Goal: Task Accomplishment & Management: Use online tool/utility

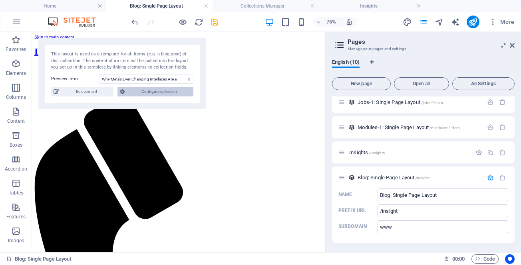
click at [137, 93] on span "Configure collection" at bounding box center [159, 92] width 64 height 10
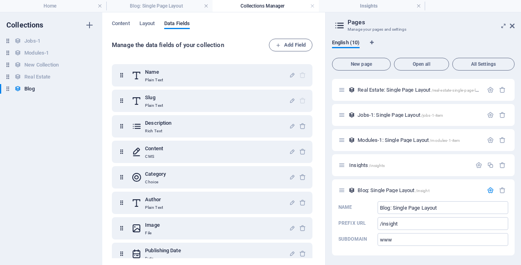
scroll to position [124, 0]
click at [89, 89] on icon "button" at bounding box center [90, 89] width 6 height 6
click at [131, 52] on div at bounding box center [260, 132] width 521 height 265
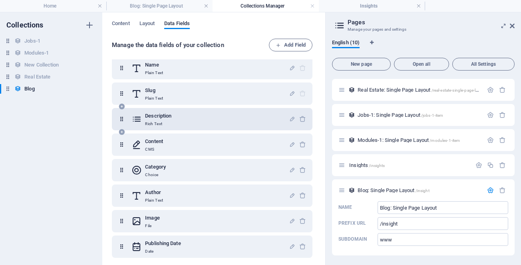
scroll to position [0, 0]
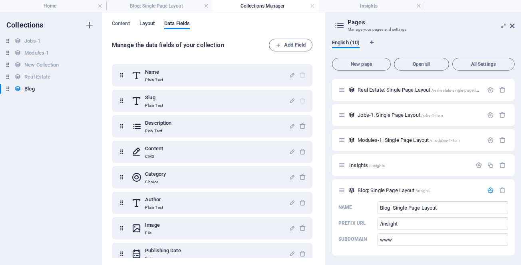
click at [142, 27] on span "Layout" at bounding box center [147, 24] width 16 height 11
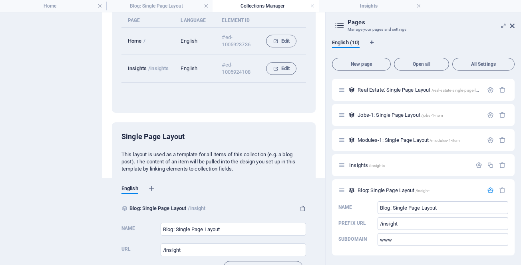
scroll to position [112, 0]
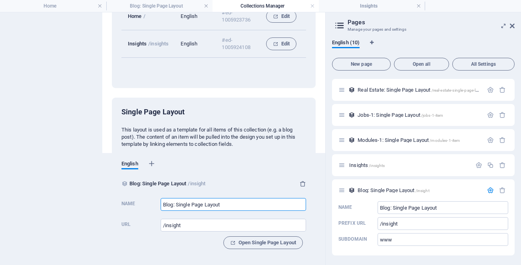
drag, startPoint x: 197, startPoint y: 208, endPoint x: 143, endPoint y: 216, distance: 55.3
click at [159, 206] on label "Name Blog: Single Page Layout ​" at bounding box center [213, 204] width 184 height 18
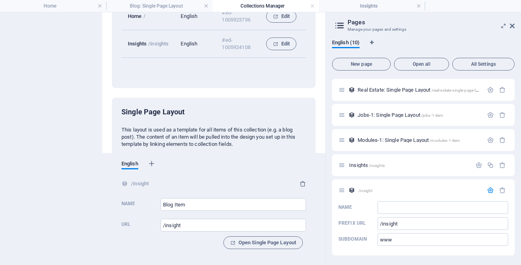
click at [143, 216] on label "Url /insight ​" at bounding box center [213, 225] width 184 height 18
click at [160, 219] on input "/insight" at bounding box center [232, 225] width 145 height 13
click at [191, 205] on input "Name ​" at bounding box center [232, 204] width 145 height 13
click at [186, 207] on input "Name ​" at bounding box center [232, 204] width 145 height 13
click at [145, 199] on div "Name" at bounding box center [139, 204] width 36 height 12
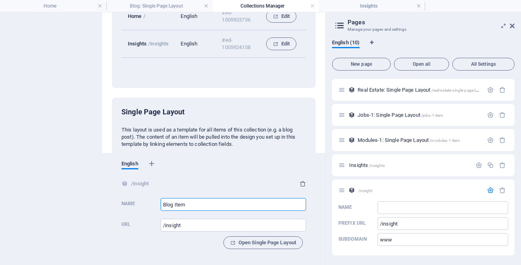
click at [160, 199] on input "Name ​" at bounding box center [232, 204] width 145 height 13
click at [196, 145] on p "This layout is used as a template for all items of this collection (e.g. a blog…" at bounding box center [213, 138] width 184 height 22
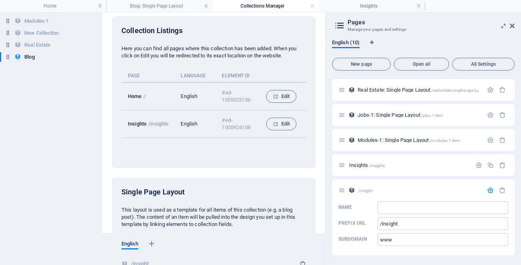
scroll to position [0, 0]
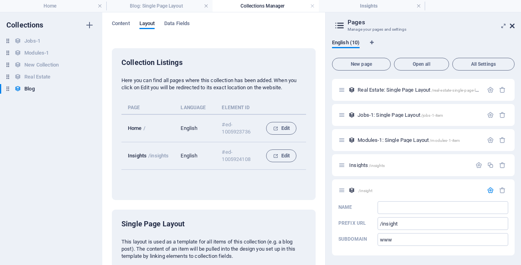
click at [510, 25] on icon at bounding box center [511, 26] width 5 height 6
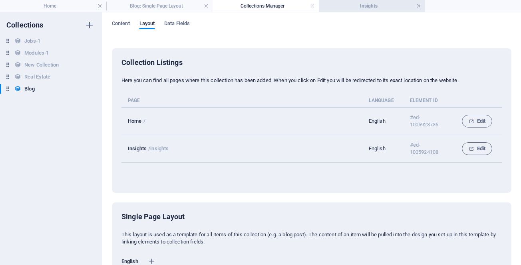
click at [417, 6] on link at bounding box center [418, 6] width 5 height 8
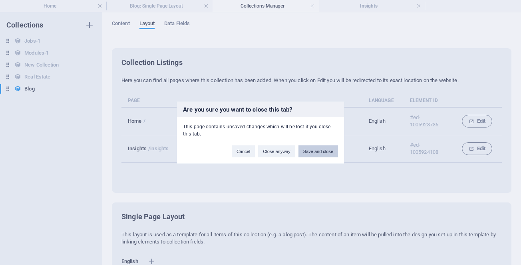
click at [318, 153] on button "Save and close" at bounding box center [318, 151] width 40 height 12
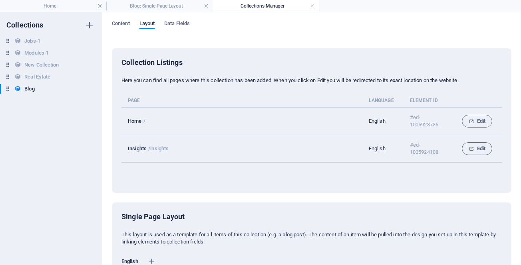
click at [310, 6] on link at bounding box center [312, 6] width 5 height 8
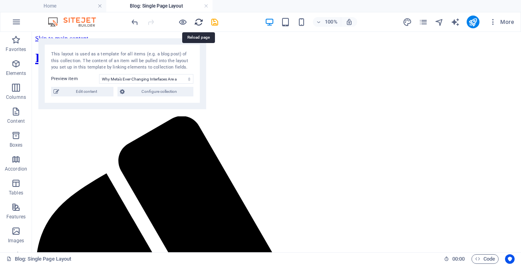
click at [198, 24] on icon "reload" at bounding box center [198, 22] width 9 height 9
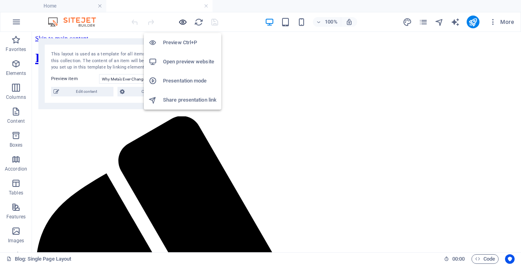
click at [183, 20] on icon "button" at bounding box center [182, 22] width 9 height 9
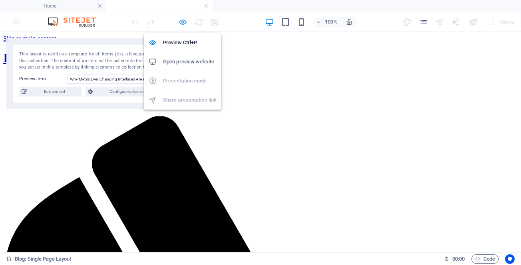
click at [181, 21] on icon "button" at bounding box center [182, 22] width 9 height 9
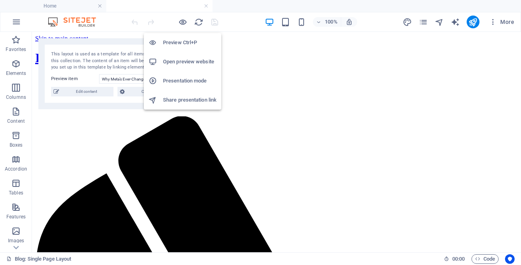
click at [179, 60] on h6 "Open preview website" at bounding box center [189, 62] width 53 height 10
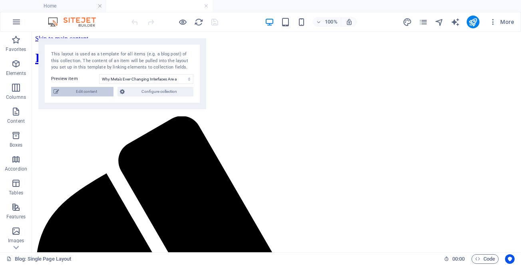
click at [92, 89] on span "Edit content" at bounding box center [86, 92] width 50 height 10
select select "Marketing"
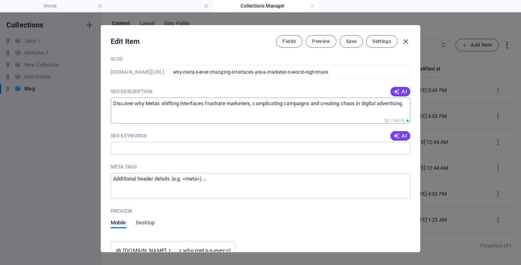
scroll to position [519, 0]
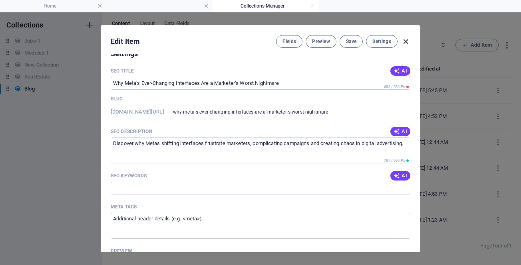
click at [406, 42] on icon "button" at bounding box center [405, 41] width 9 height 9
type input "[DATE]"
type input "why-meta-s-ever-changing-interfaces-are-a-marketer-s-worst-nightmare"
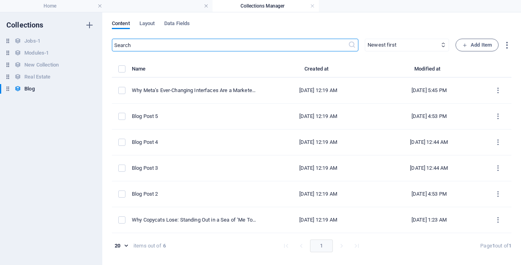
scroll to position [440, 0]
